Goal: Information Seeking & Learning: Learn about a topic

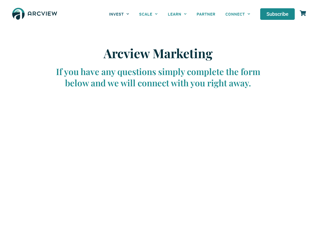
click at [119, 14] on link "INVEST" at bounding box center [119, 13] width 30 height 11
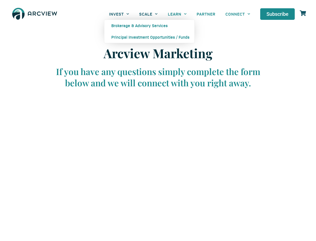
click at [149, 14] on link "SCALE" at bounding box center [148, 13] width 29 height 11
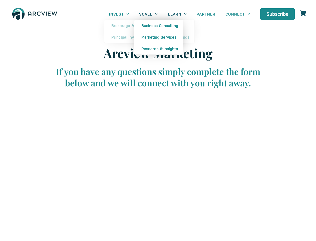
click at [177, 14] on link "LEARN" at bounding box center [177, 13] width 29 height 11
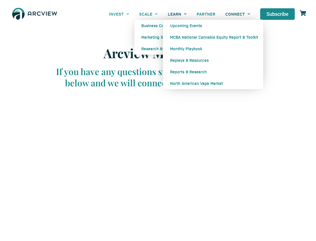
click at [238, 14] on link "CONNECT" at bounding box center [238, 13] width 35 height 11
